Goal: Information Seeking & Learning: Learn about a topic

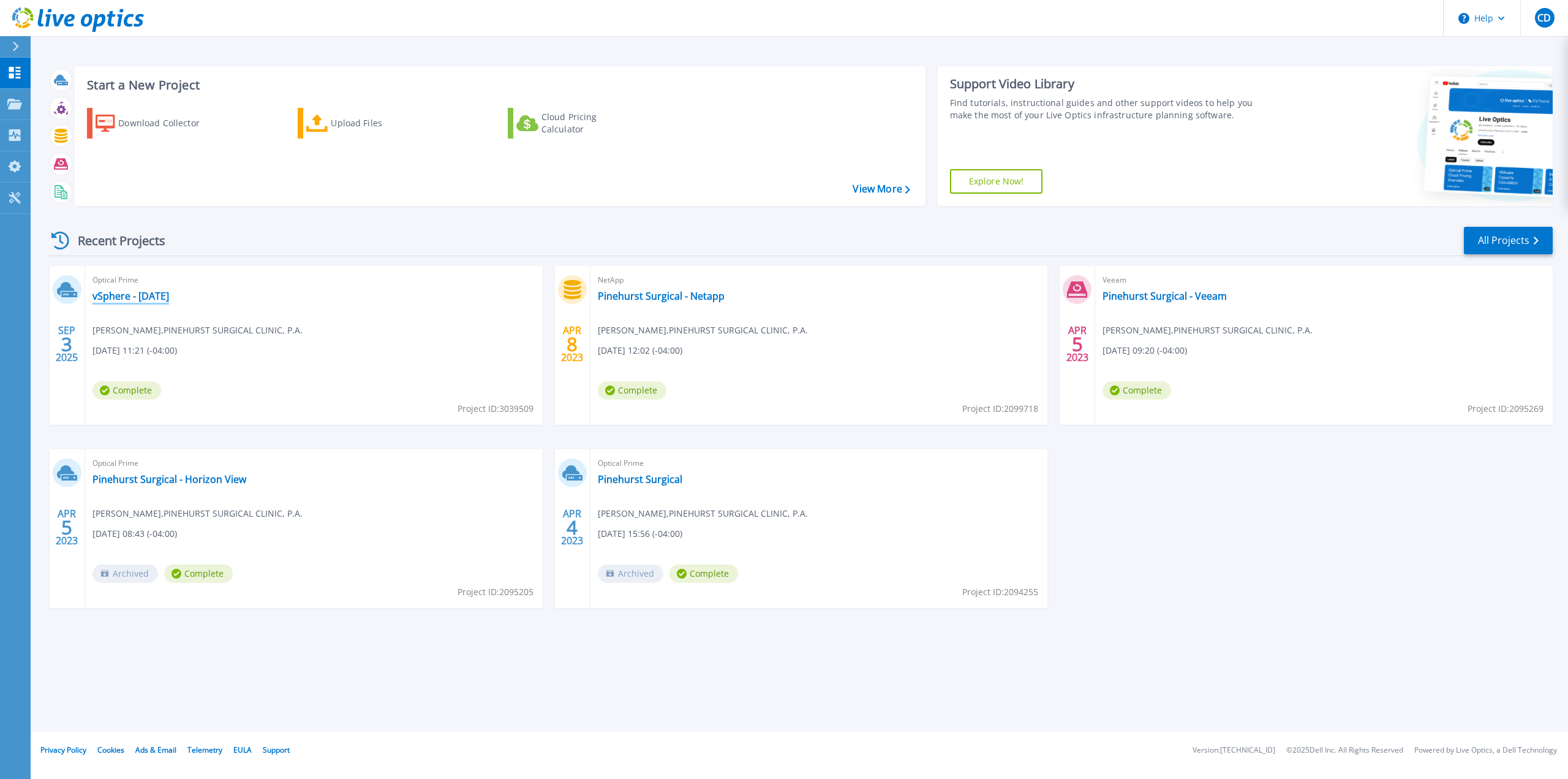
click at [155, 293] on link "vSphere - [DATE]" at bounding box center [130, 296] width 76 height 12
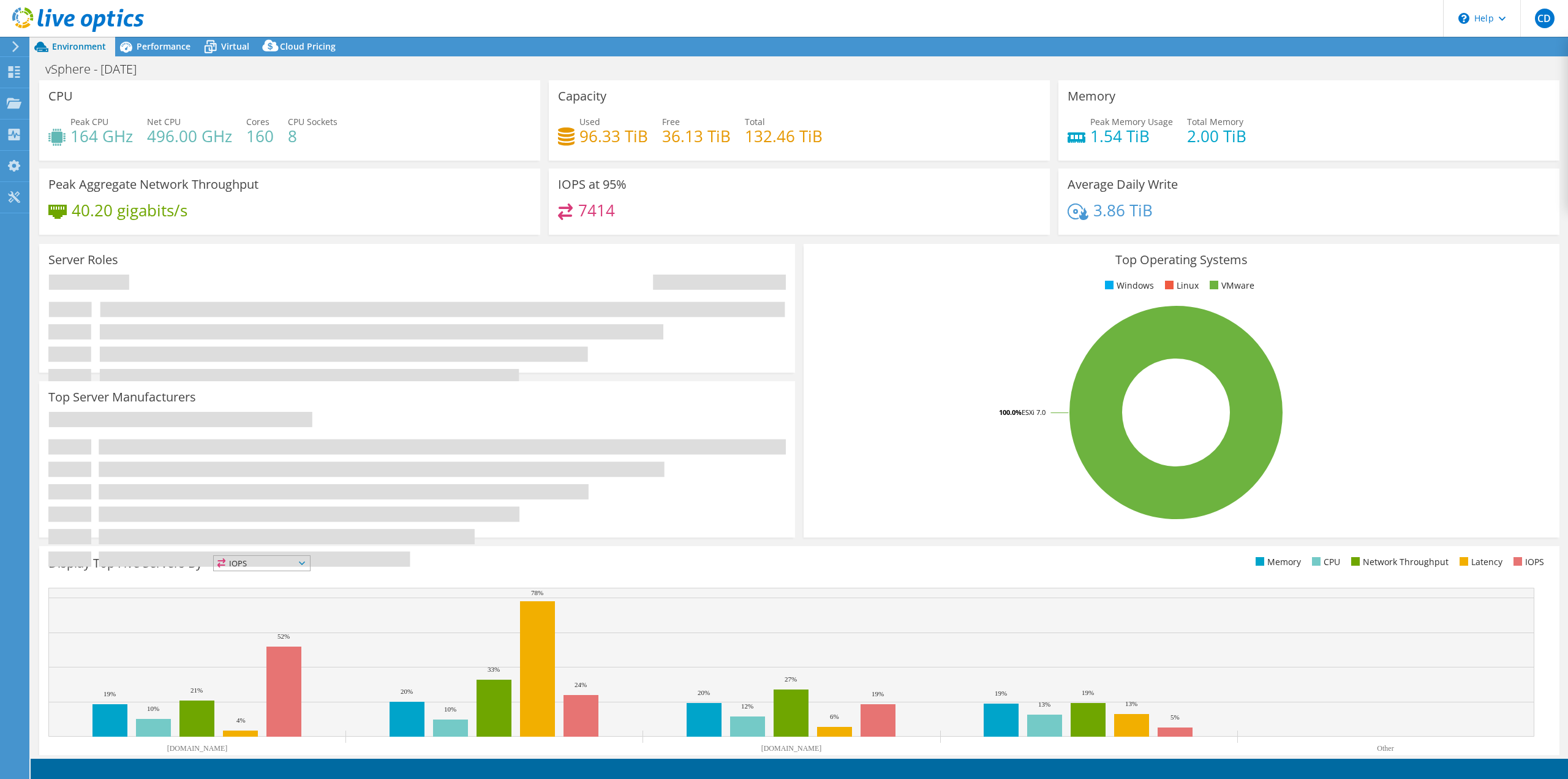
select select "USD"
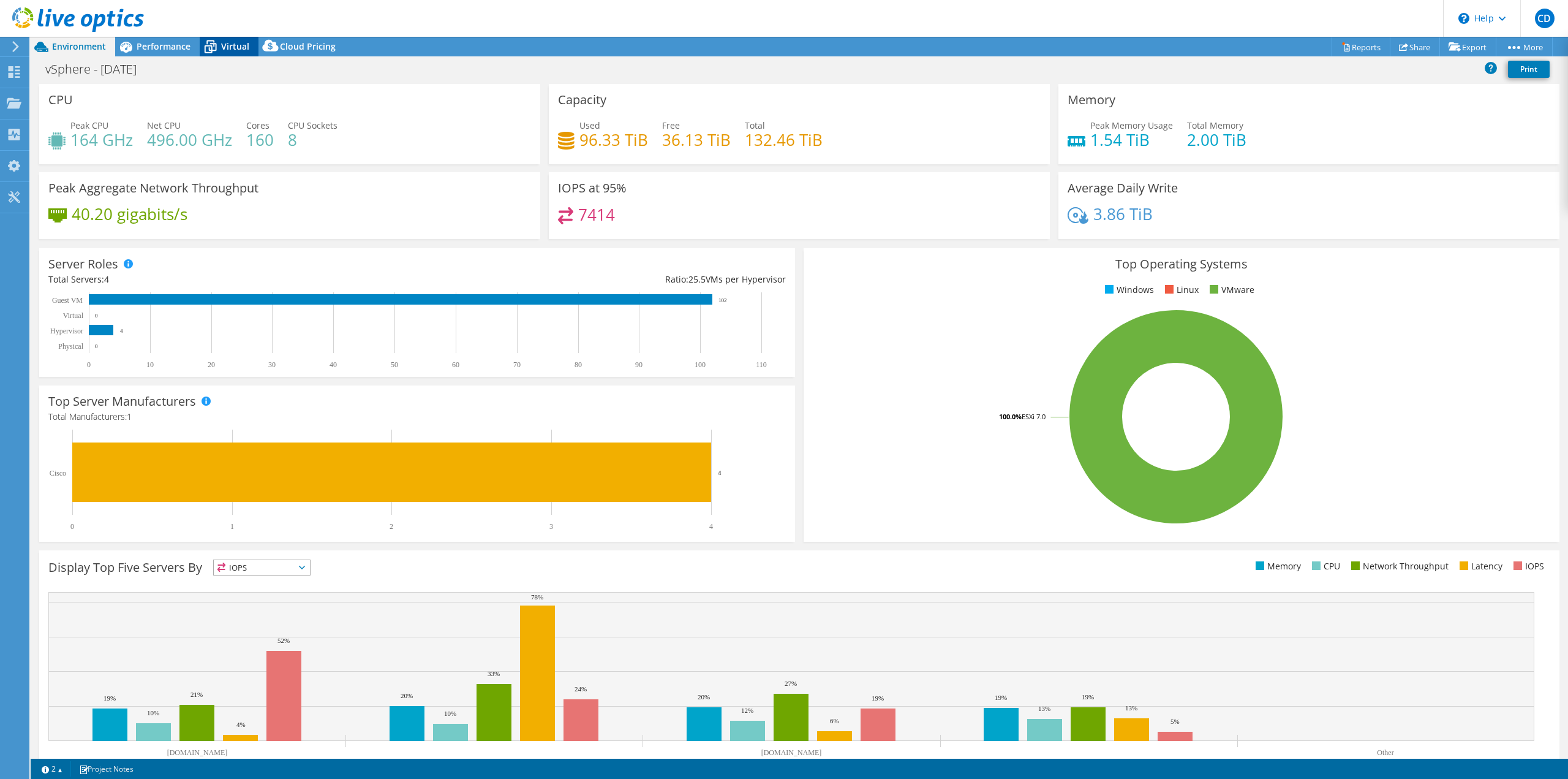
click at [211, 47] on icon at bounding box center [210, 46] width 21 height 21
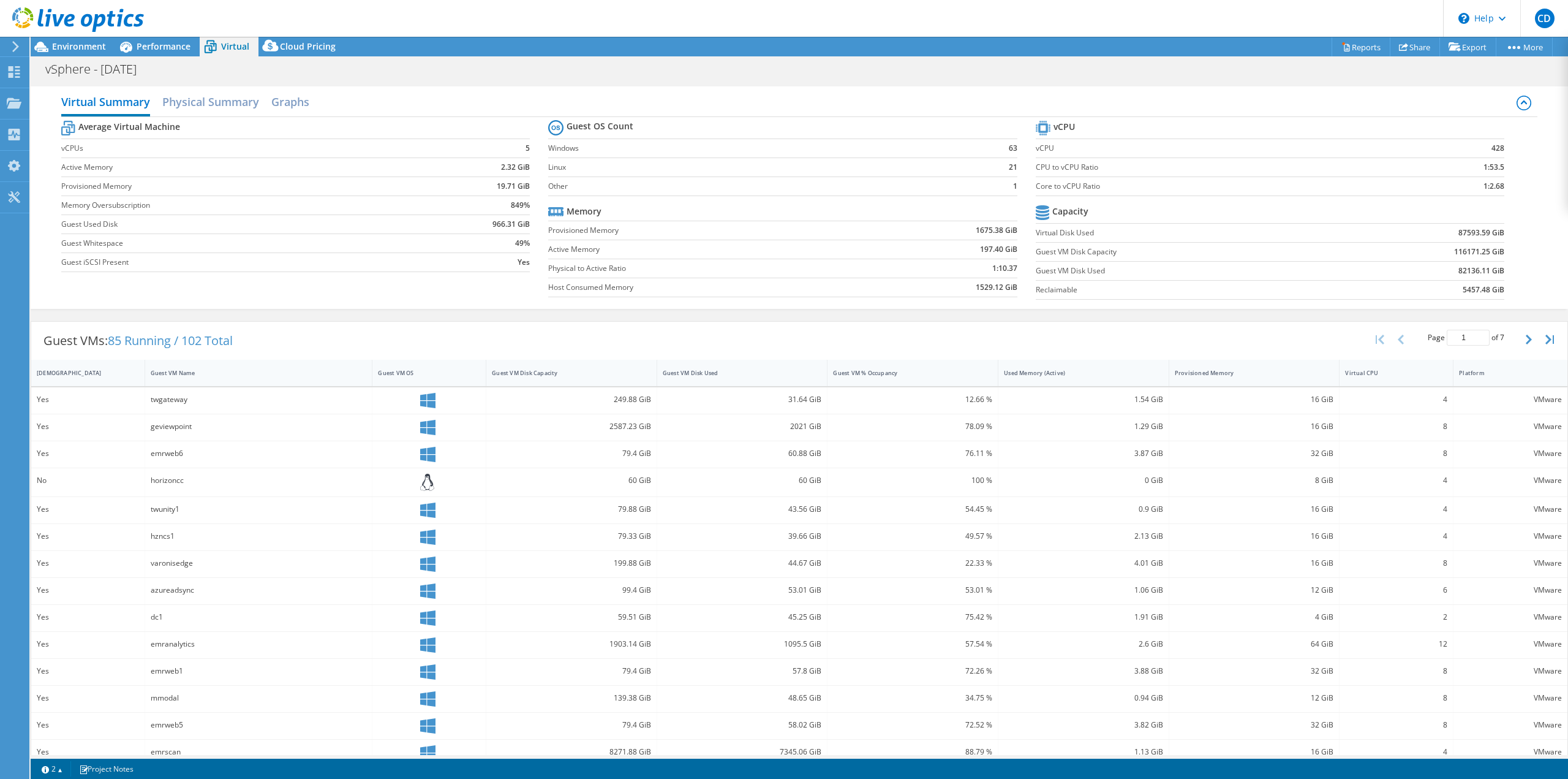
click at [296, 29] on header "CD End User [PERSON_NAME] [EMAIL_ADDRESS][DOMAIN_NAME] PINEHURST SURGICAL CLINI…" at bounding box center [784, 18] width 1568 height 37
click at [299, 43] on span "Cloud Pricing" at bounding box center [307, 46] width 56 height 12
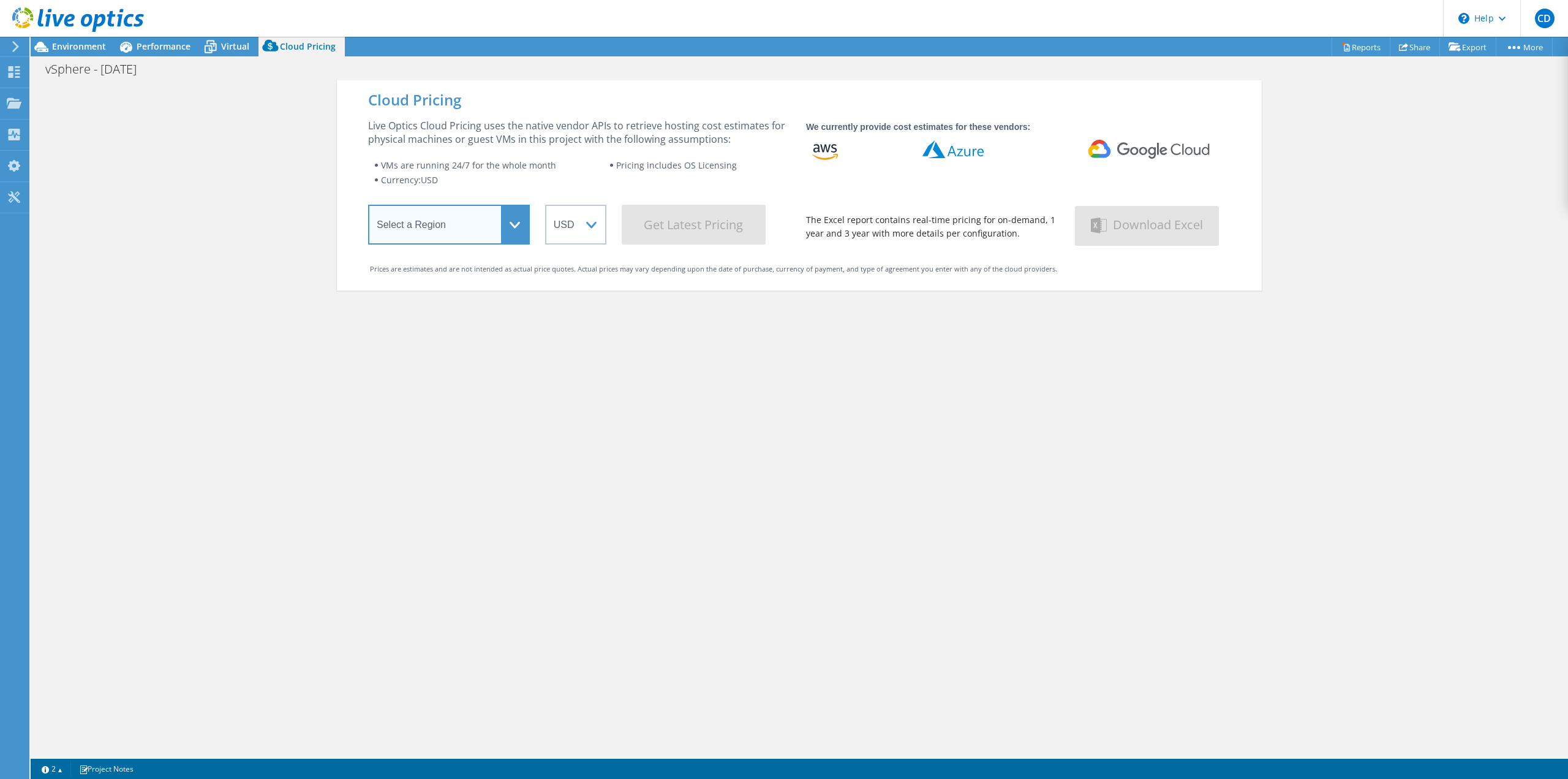
click at [471, 228] on select "Select a Region [GEOGRAPHIC_DATA] ([GEOGRAPHIC_DATA]) [GEOGRAPHIC_DATA] ([GEOGR…" at bounding box center [449, 225] width 162 height 40
select select "USEast"
click at [368, 207] on select "Select a Region [GEOGRAPHIC_DATA] ([GEOGRAPHIC_DATA]) [GEOGRAPHIC_DATA] ([GEOGR…" at bounding box center [449, 225] width 162 height 40
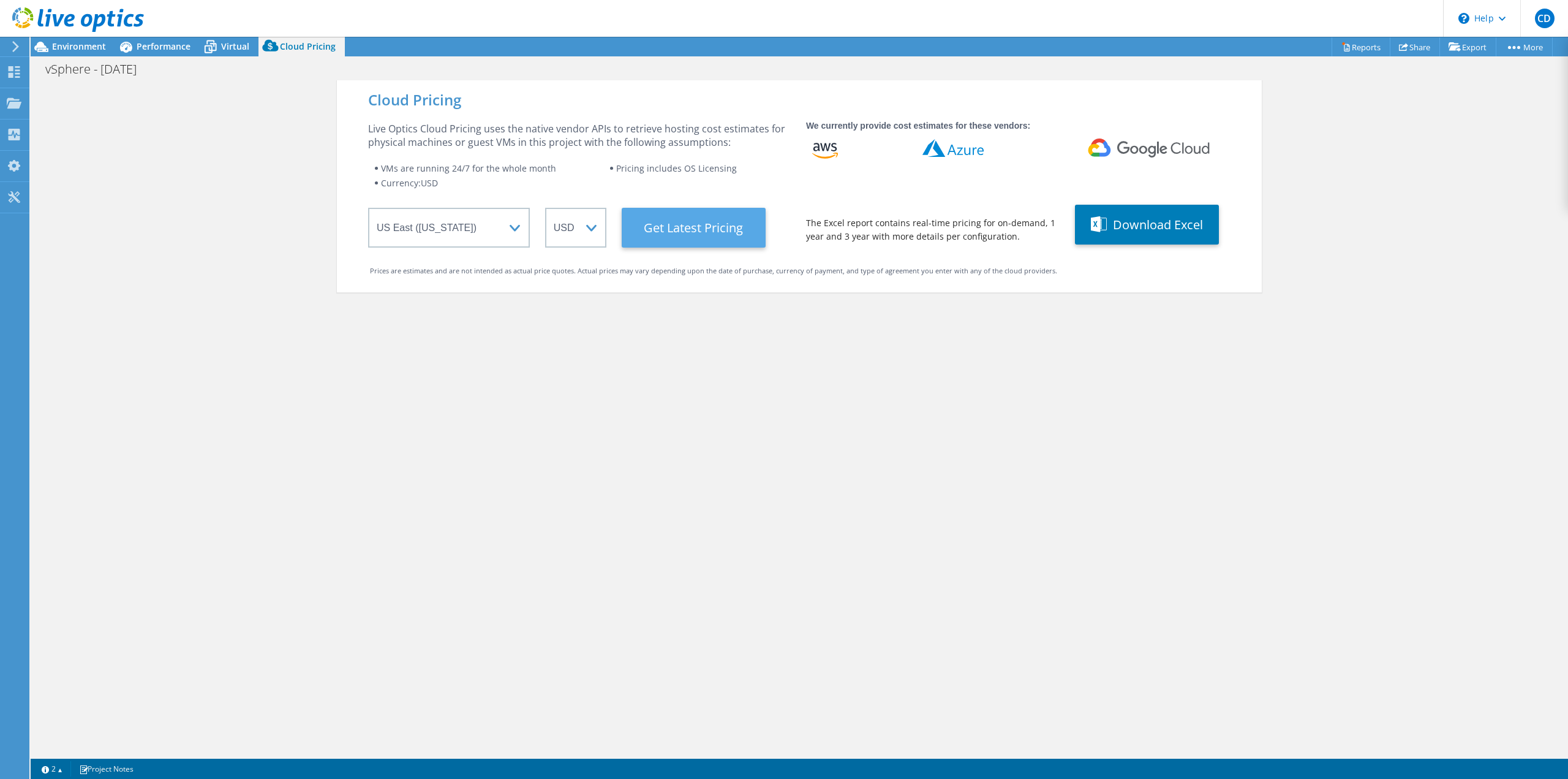
click at [695, 229] on Latest "Get Latest Pricing" at bounding box center [693, 228] width 144 height 40
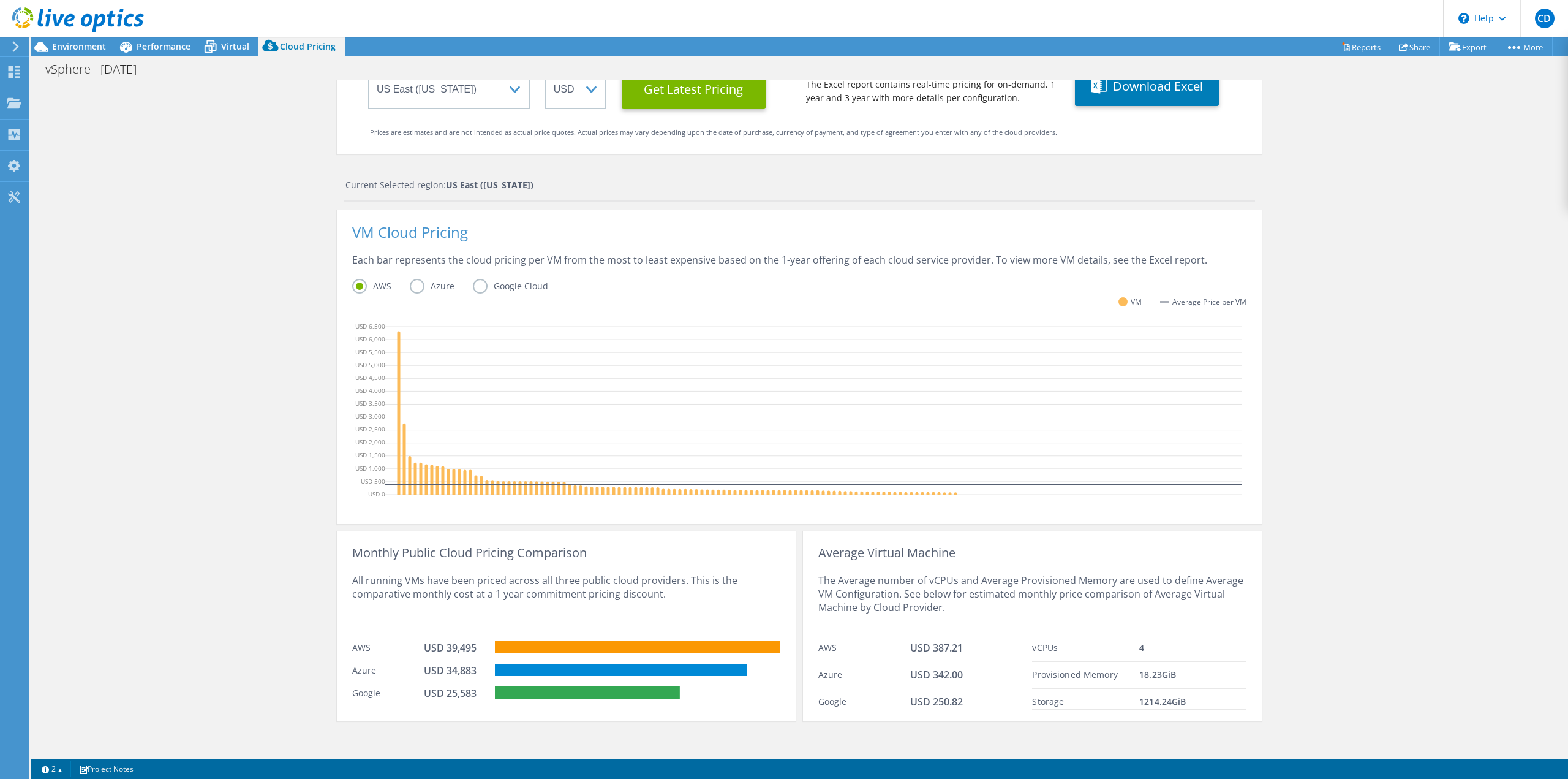
scroll to position [143, 0]
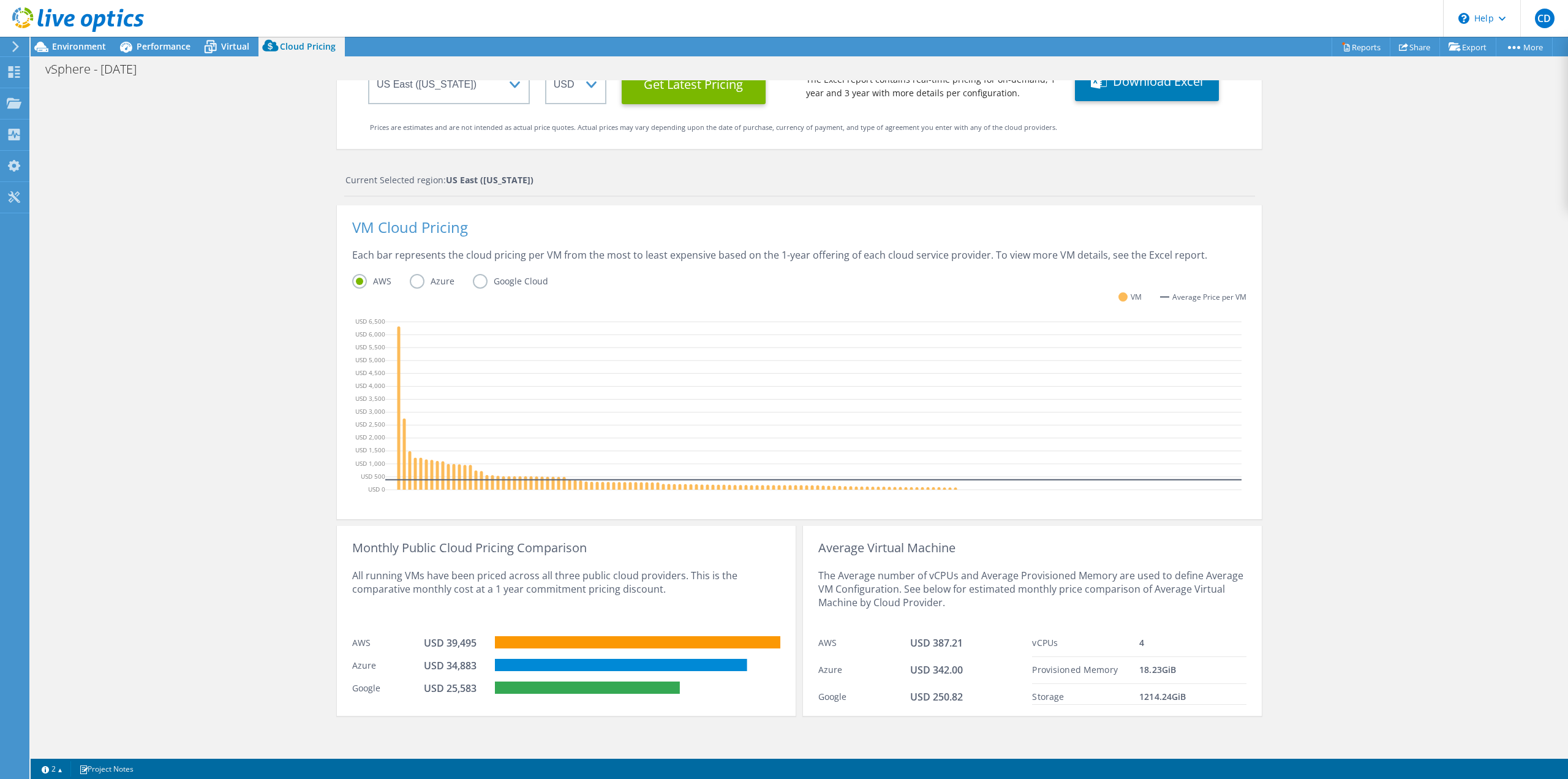
click at [414, 282] on label "Azure" at bounding box center [441, 281] width 63 height 15
click at [0, 0] on input "Azure" at bounding box center [0, 0] width 0 height 0
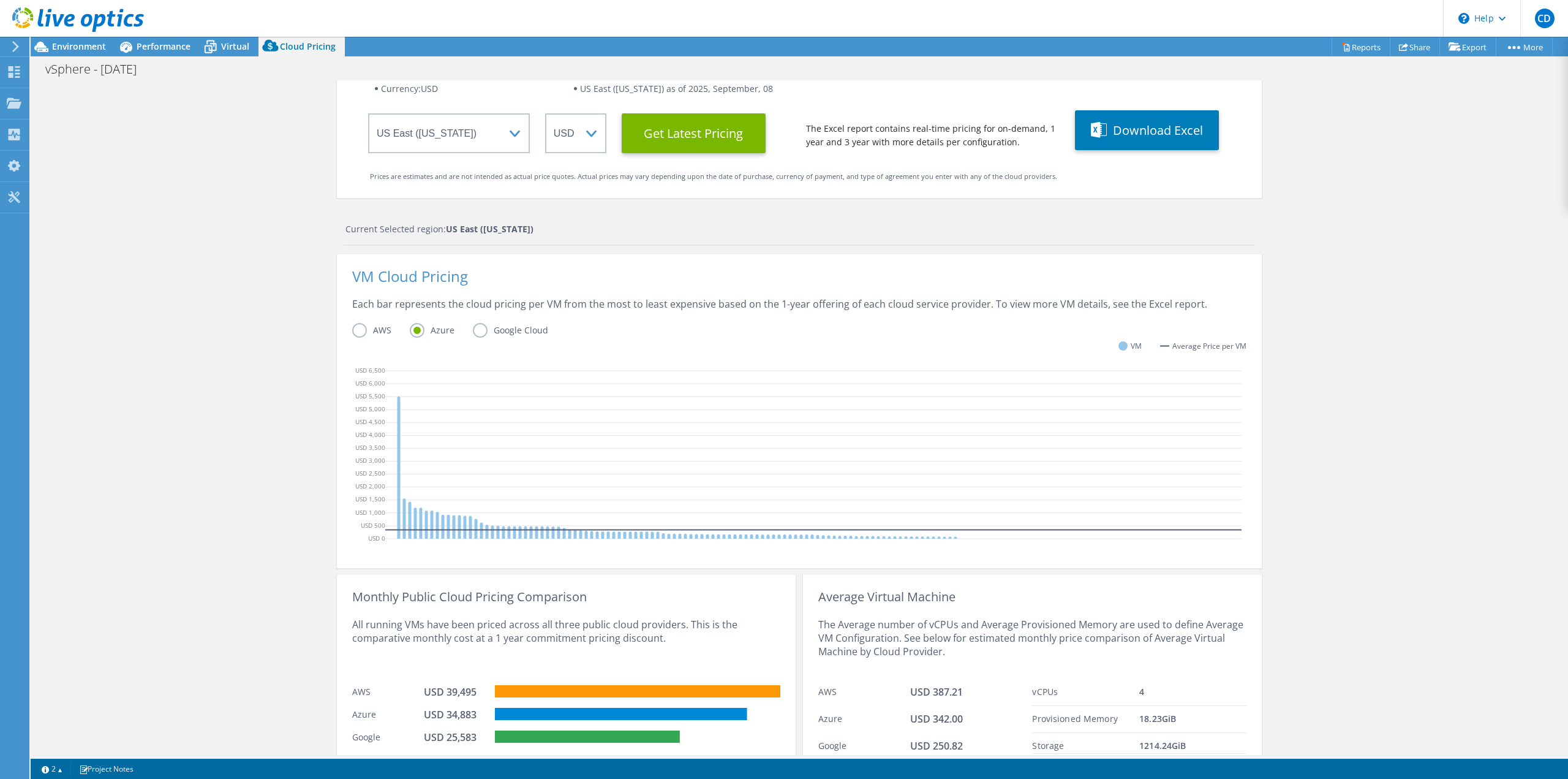
scroll to position [0, 0]
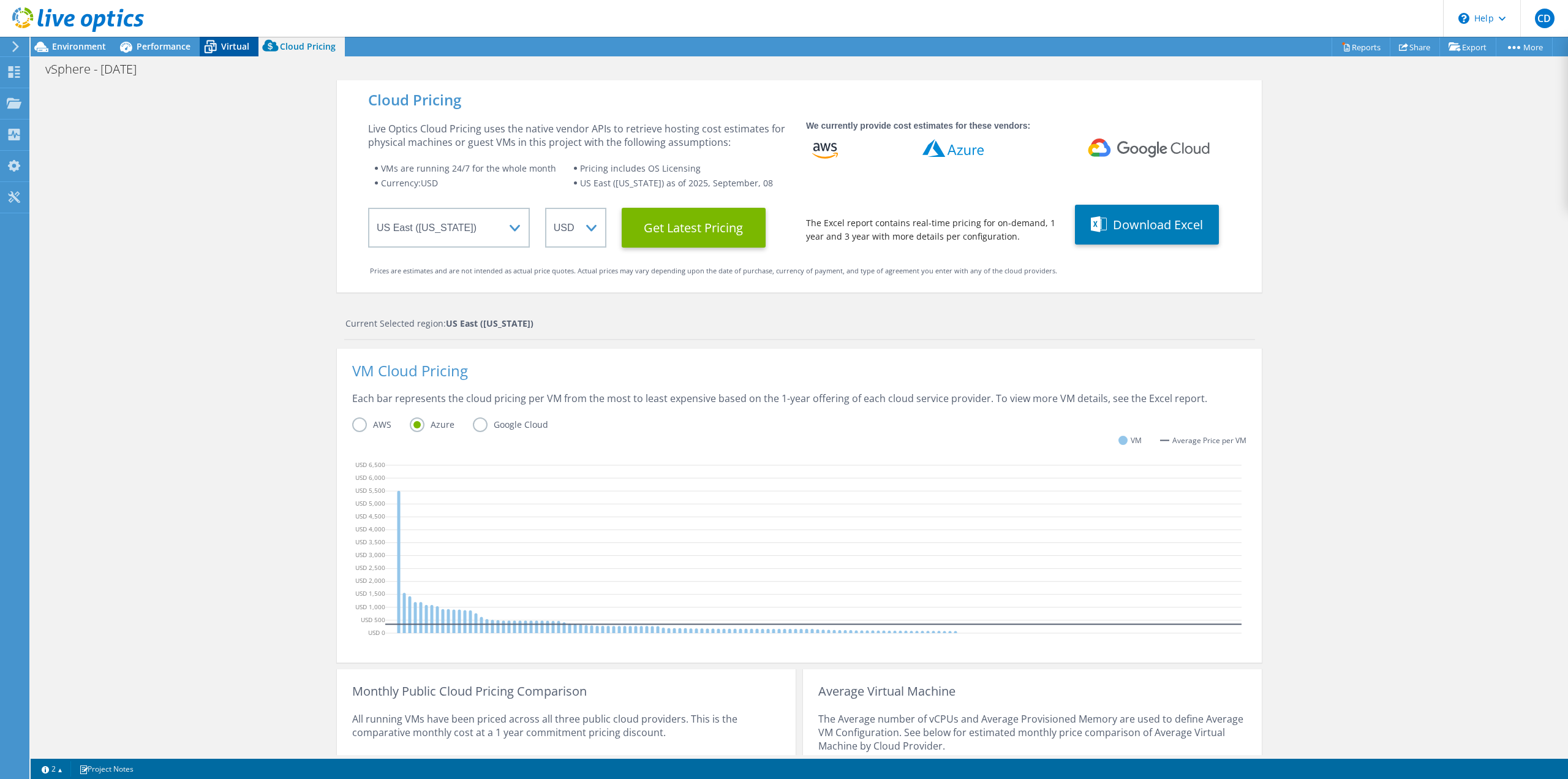
click at [227, 41] on span "Virtual" at bounding box center [235, 46] width 28 height 12
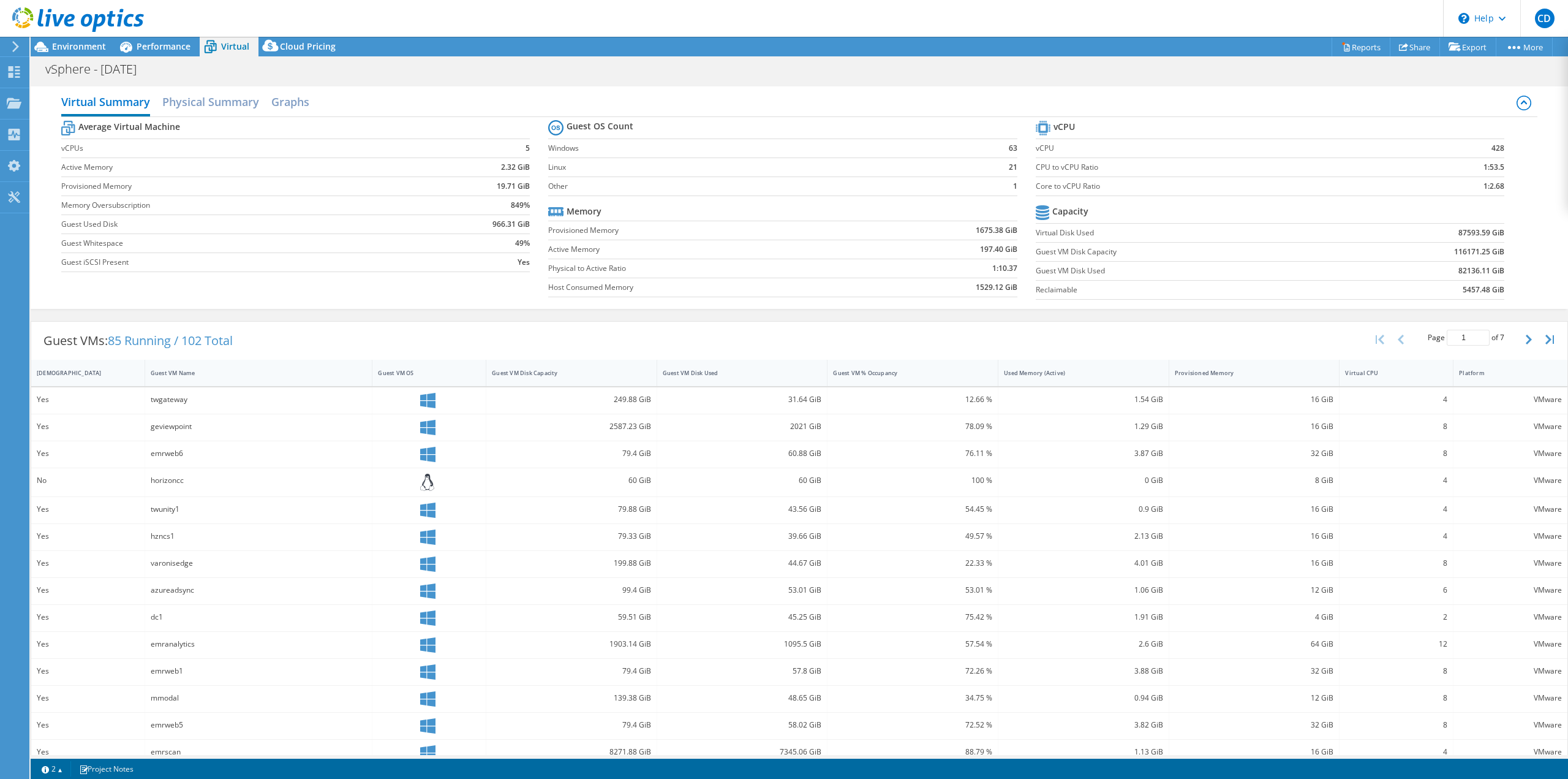
click at [785, 34] on header "CD End User [PERSON_NAME] [EMAIL_ADDRESS][DOMAIN_NAME] PINEHURST SURGICAL CLINI…" at bounding box center [784, 18] width 1568 height 37
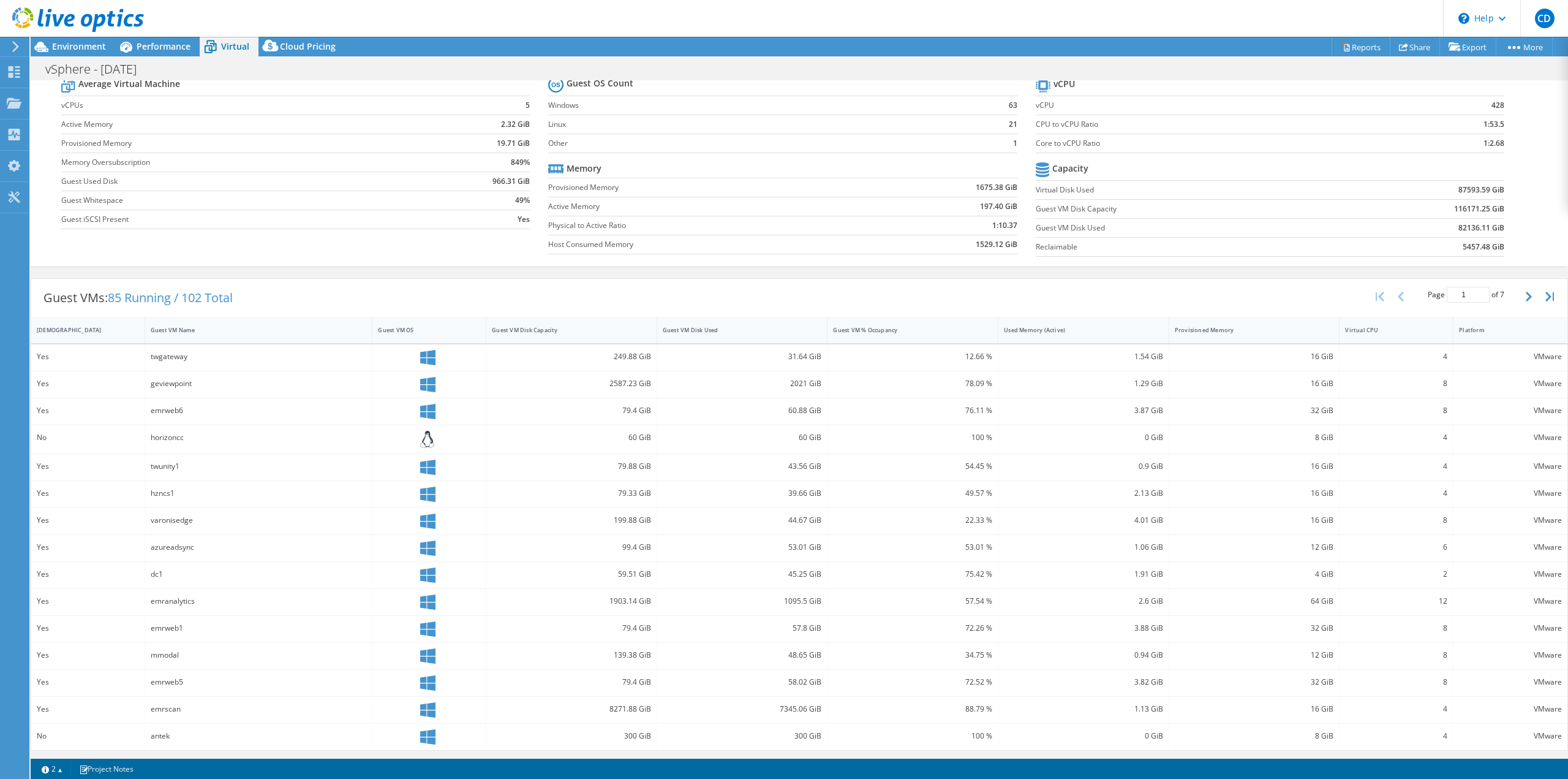
scroll to position [45, 0]
click at [395, 22] on header "CD End User [PERSON_NAME] [EMAIL_ADDRESS][DOMAIN_NAME] PINEHURST SURGICAL CLINI…" at bounding box center [784, 18] width 1568 height 37
